Goal: Navigation & Orientation: Find specific page/section

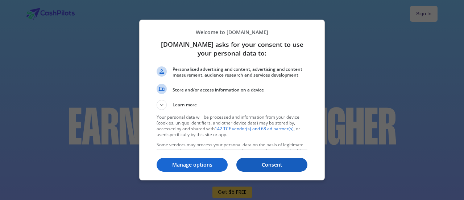
click at [253, 171] on button "Consent" at bounding box center [271, 165] width 71 height 14
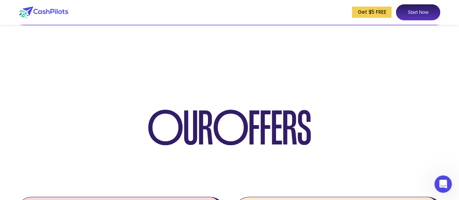
scroll to position [1180, 0]
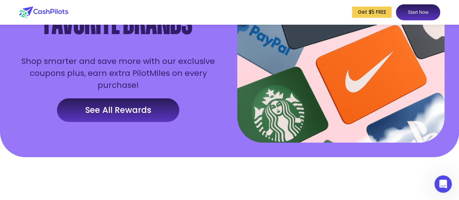
click at [132, 117] on link "See All Rewards" at bounding box center [118, 110] width 122 height 24
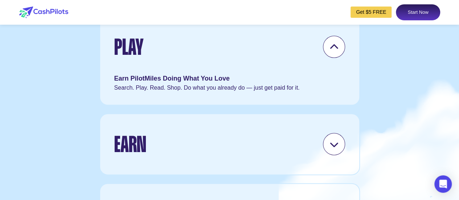
scroll to position [2175, 0]
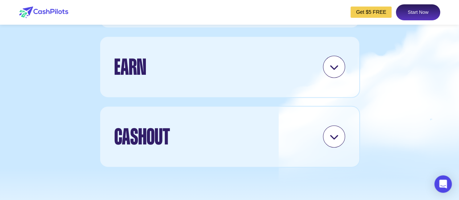
click at [329, 69] on icon at bounding box center [333, 66] width 9 height 9
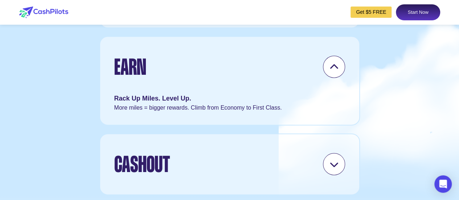
click at [336, 166] on icon at bounding box center [333, 164] width 9 height 9
